Goal: Information Seeking & Learning: Find specific fact

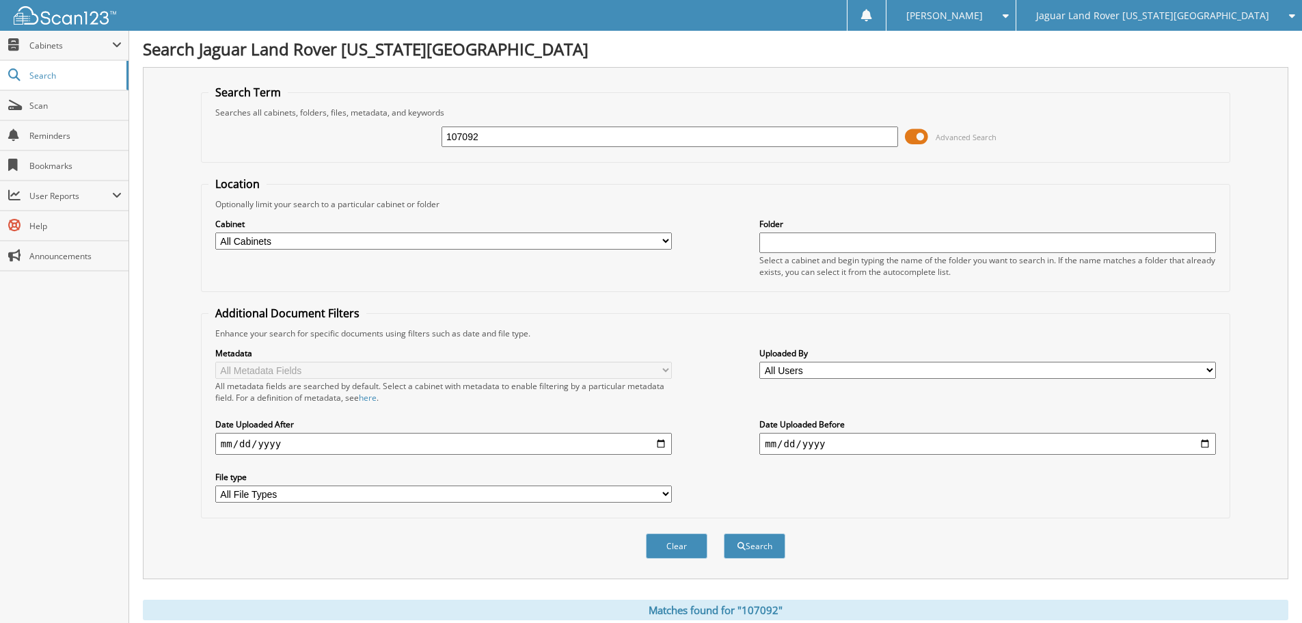
click at [567, 131] on input "107092" at bounding box center [670, 136] width 457 height 21
type input "187957"
click at [724, 533] on button "Search" at bounding box center [755, 545] width 62 height 25
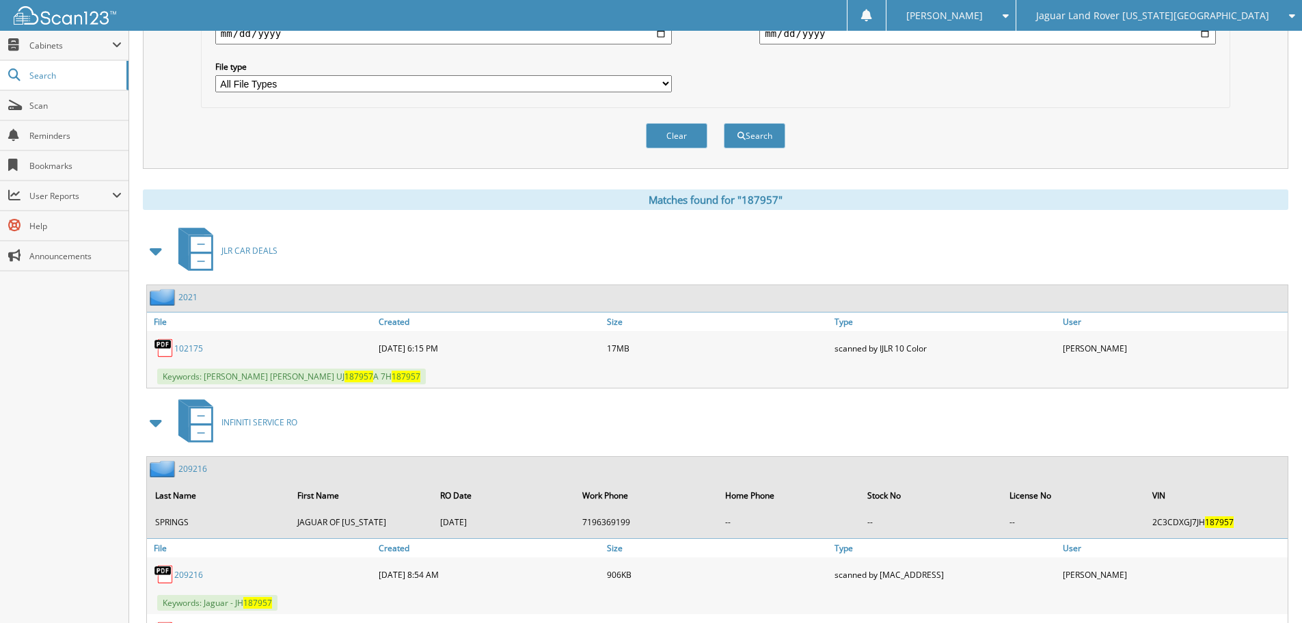
click at [195, 349] on link "102175" at bounding box center [188, 348] width 29 height 12
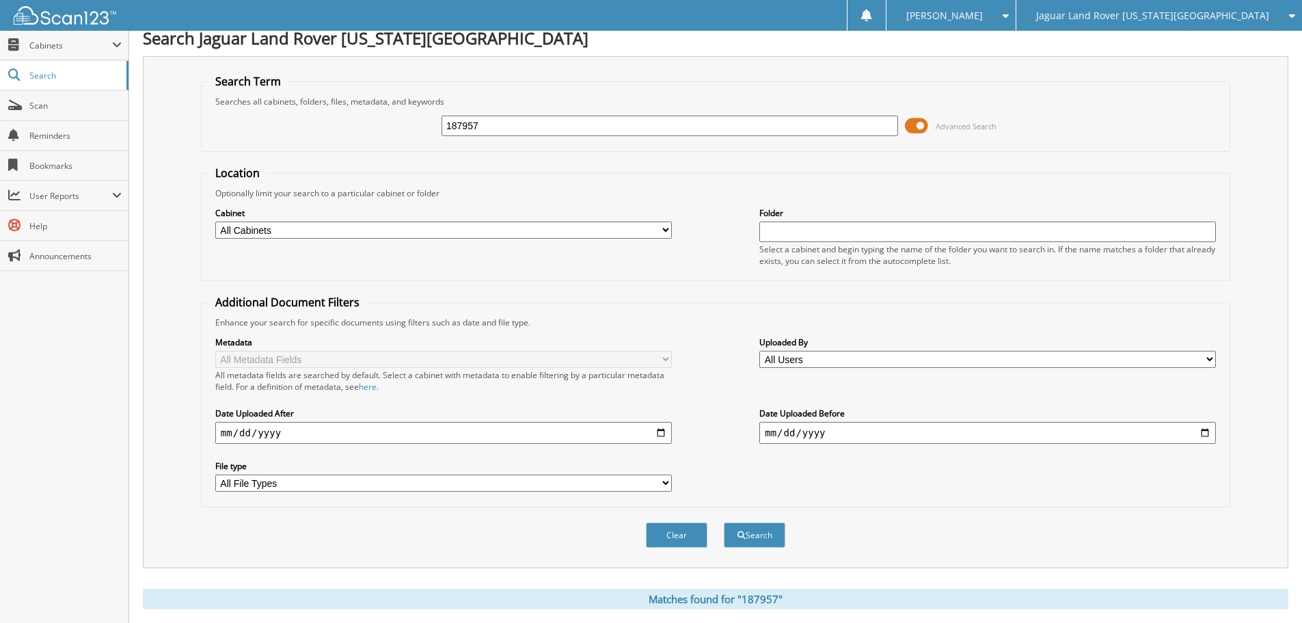
scroll to position [0, 0]
